Goal: Task Accomplishment & Management: Manage account settings

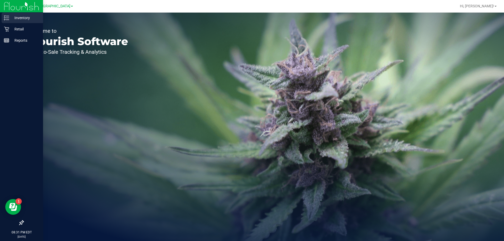
click at [28, 20] on p "Inventory" at bounding box center [24, 18] width 31 height 6
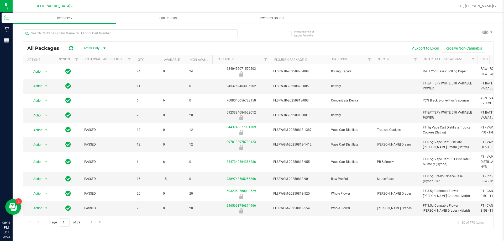
click at [266, 18] on span "Inventory Counts" at bounding box center [271, 18] width 39 height 5
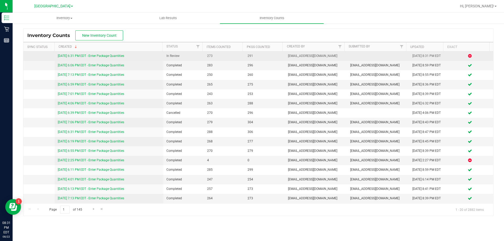
click at [107, 57] on link "[DATE] 6:31 PM EDT - Enter Package Quantities" at bounding box center [91, 56] width 66 height 4
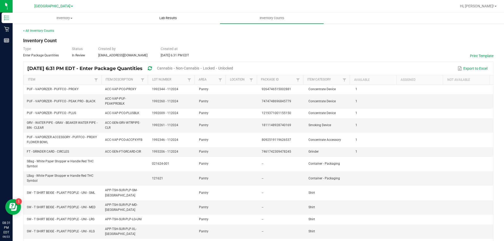
click at [173, 20] on span "Lab Results" at bounding box center [168, 18] width 32 height 5
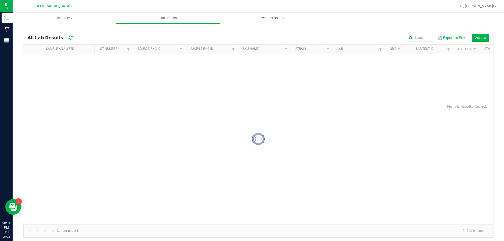
click at [281, 18] on span "Inventory Counts" at bounding box center [271, 18] width 39 height 5
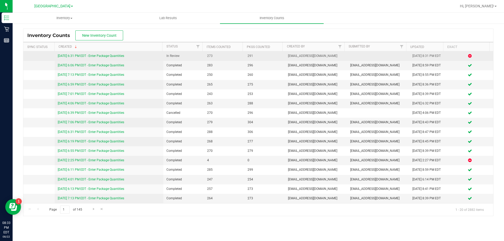
click at [111, 55] on link "[DATE] 6:31 PM EDT - Enter Package Quantities" at bounding box center [91, 56] width 66 height 4
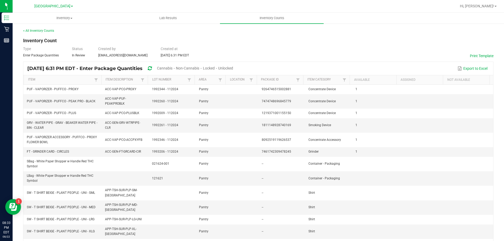
click at [172, 66] on span "Cannabis" at bounding box center [164, 68] width 15 height 4
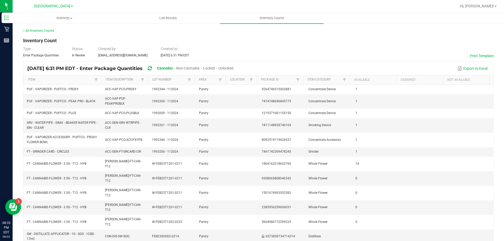
click at [233, 69] on span "Unlocked" at bounding box center [225, 68] width 15 height 4
click at [199, 67] on span "Non-Cannabis" at bounding box center [187, 68] width 23 height 4
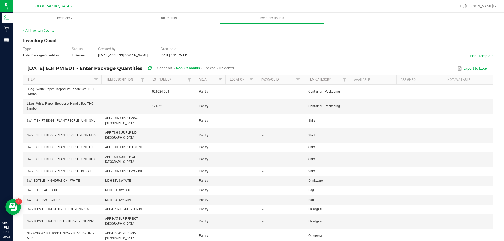
click at [172, 66] on span "Cannabis" at bounding box center [164, 68] width 15 height 4
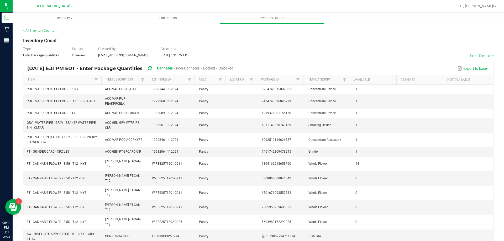
click at [215, 69] on span "Locked" at bounding box center [209, 68] width 12 height 4
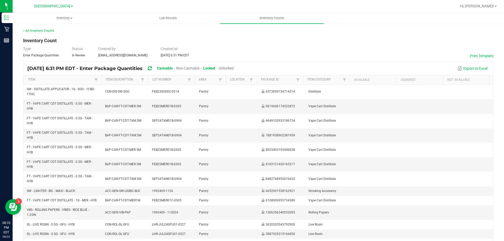
click at [173, 69] on span "Cannabis" at bounding box center [165, 68] width 16 height 4
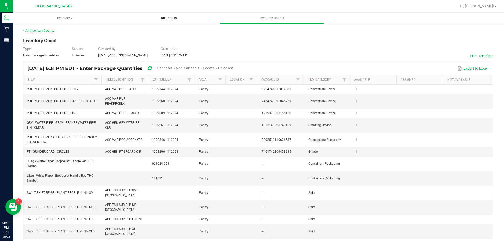
click at [136, 17] on uib-tab-heading "Lab Results" at bounding box center [167, 18] width 103 height 10
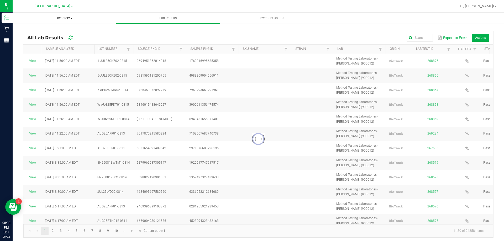
click at [84, 19] on span "Inventory" at bounding box center [64, 18] width 103 height 5
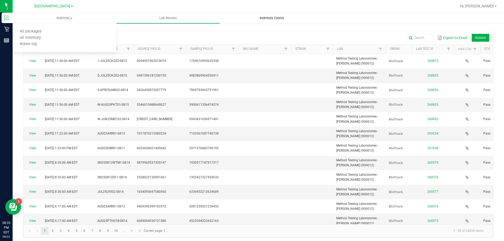
click at [249, 17] on uib-tab-heading "Inventory Counts" at bounding box center [271, 18] width 103 height 10
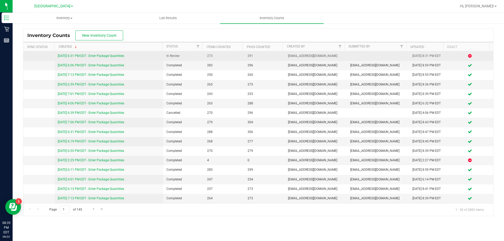
click at [106, 56] on link "[DATE] 6:31 PM EDT - Enter Package Quantities" at bounding box center [91, 56] width 66 height 4
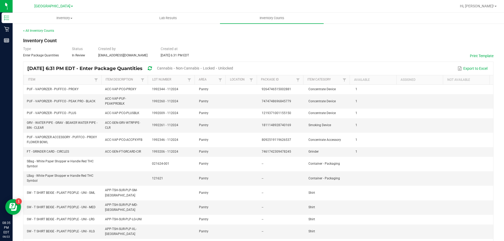
click at [172, 68] on span "Cannabis" at bounding box center [164, 68] width 15 height 4
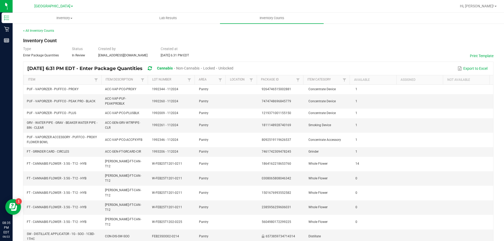
click at [233, 67] on span "Unlocked" at bounding box center [225, 68] width 15 height 4
drag, startPoint x: 333, startPoint y: 51, endPoint x: 220, endPoint y: 55, distance: 113.7
click at [333, 50] on div "Type Enter Package Quantities Status In Review Created by [EMAIL_ADDRESS][DOMAI…" at bounding box center [258, 52] width 470 height 12
click at [496, 7] on link "Hi, [PERSON_NAME]!" at bounding box center [478, 6] width 41 height 6
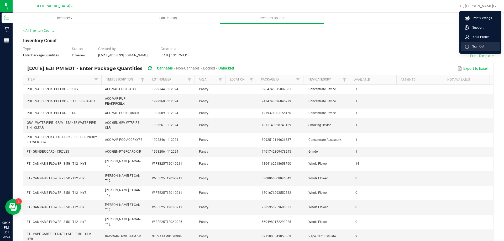
click at [475, 46] on span "Sign Out" at bounding box center [476, 46] width 15 height 5
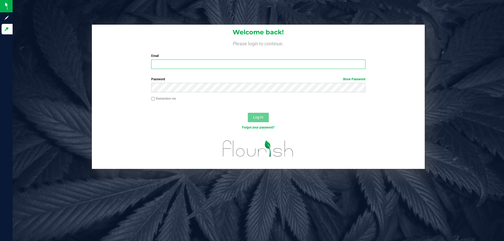
click at [233, 66] on input "Email" at bounding box center [258, 64] width 214 height 9
type input "[EMAIL_ADDRESS][DOMAIN_NAME]"
click at [248, 113] on button "Log In" at bounding box center [258, 117] width 21 height 9
